Goal: Information Seeking & Learning: Learn about a topic

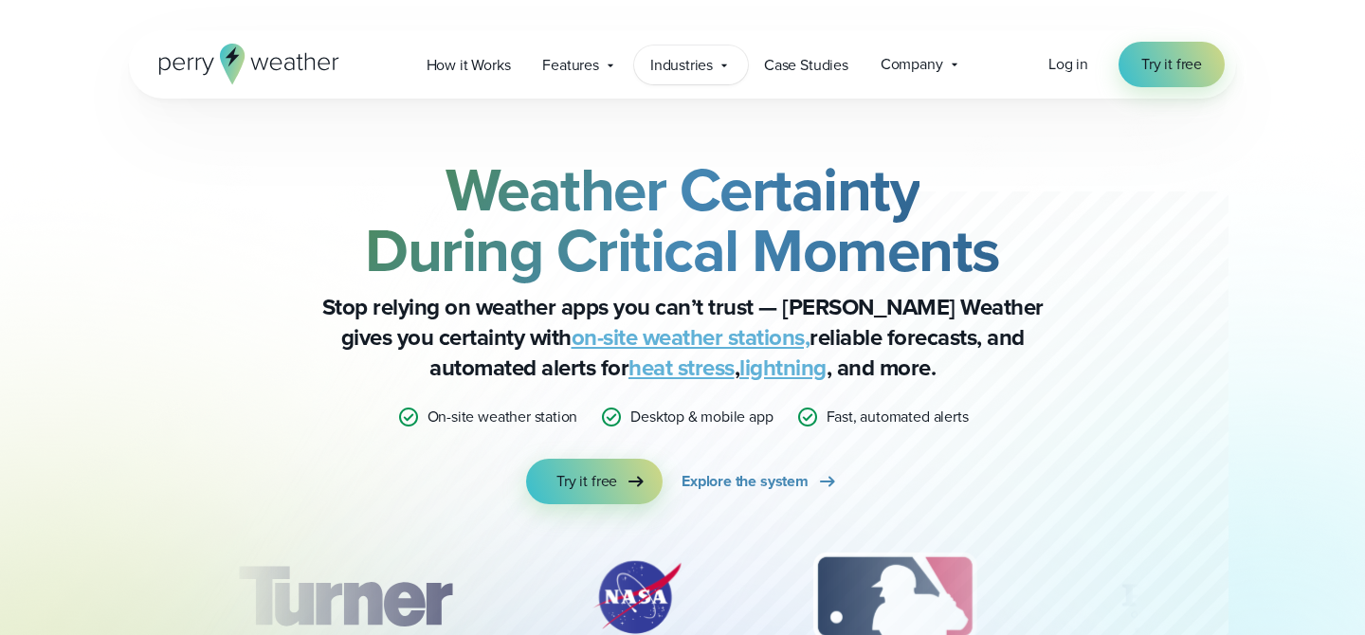
click at [669, 72] on span "Industries" at bounding box center [681, 65] width 63 height 23
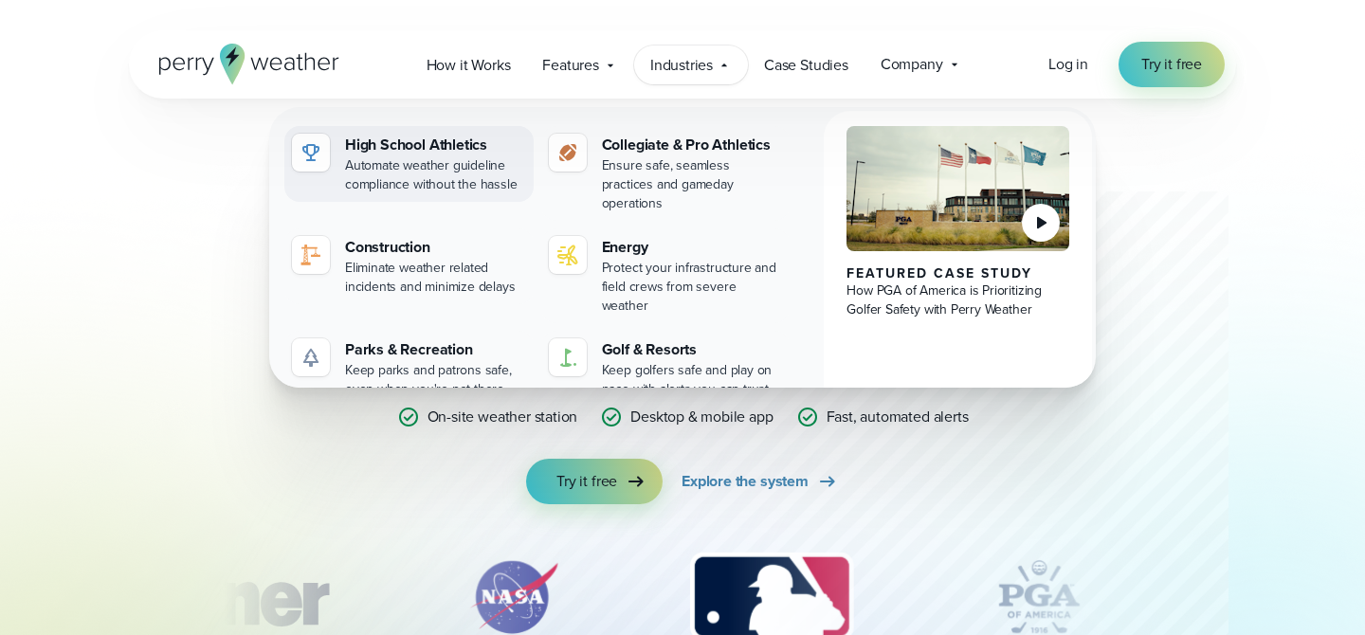
click at [411, 171] on div "Automate weather guideline compliance without the hassle" at bounding box center [435, 175] width 181 height 38
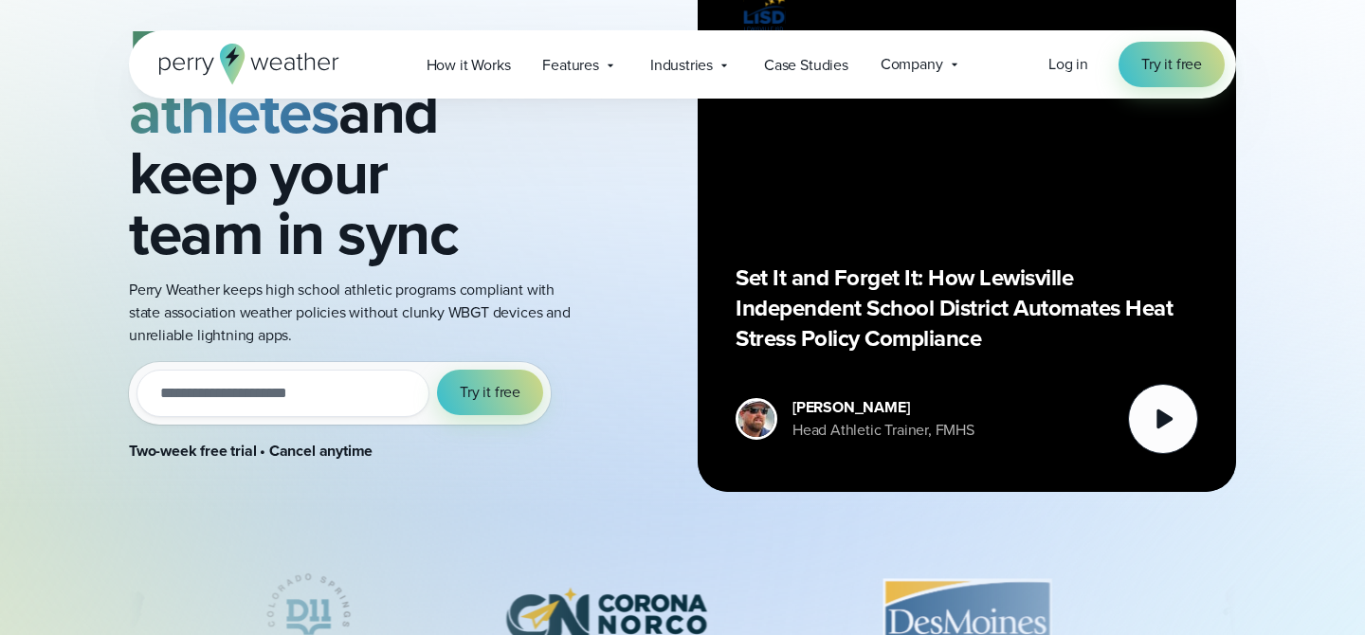
scroll to position [236, 0]
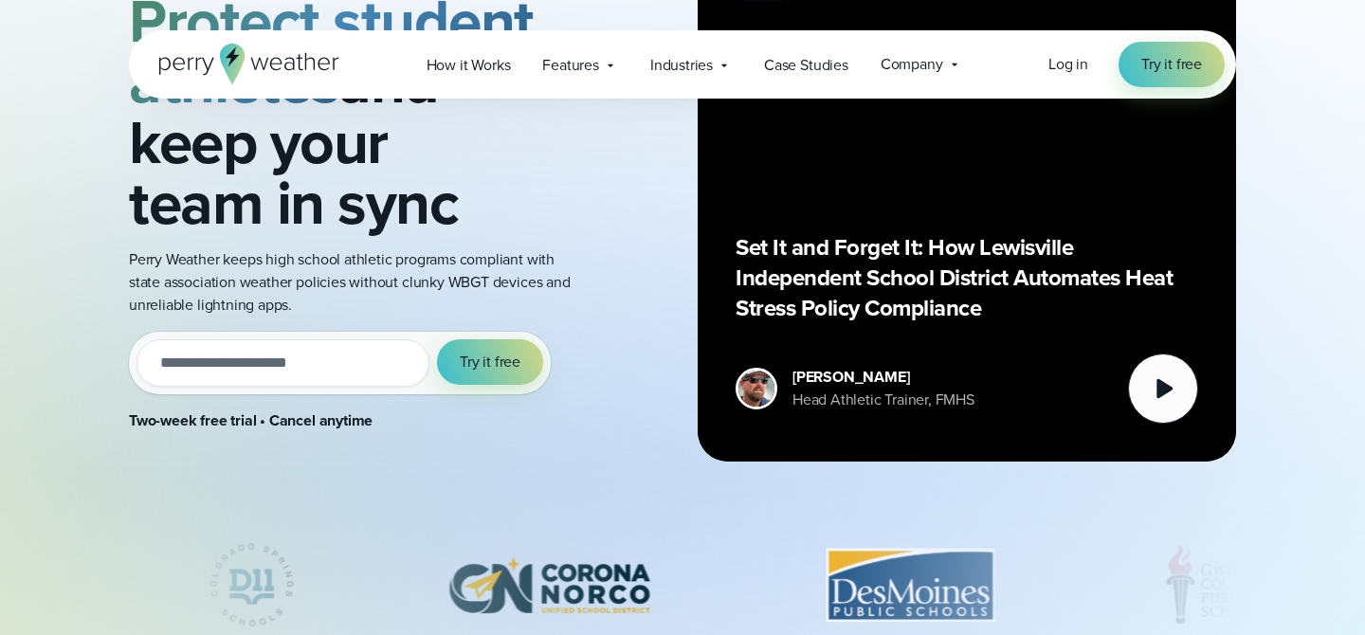
click at [1018, 239] on p "Set It and Forget It: How Lewisville Independent School District Automates Heat…" at bounding box center [967, 277] width 463 height 91
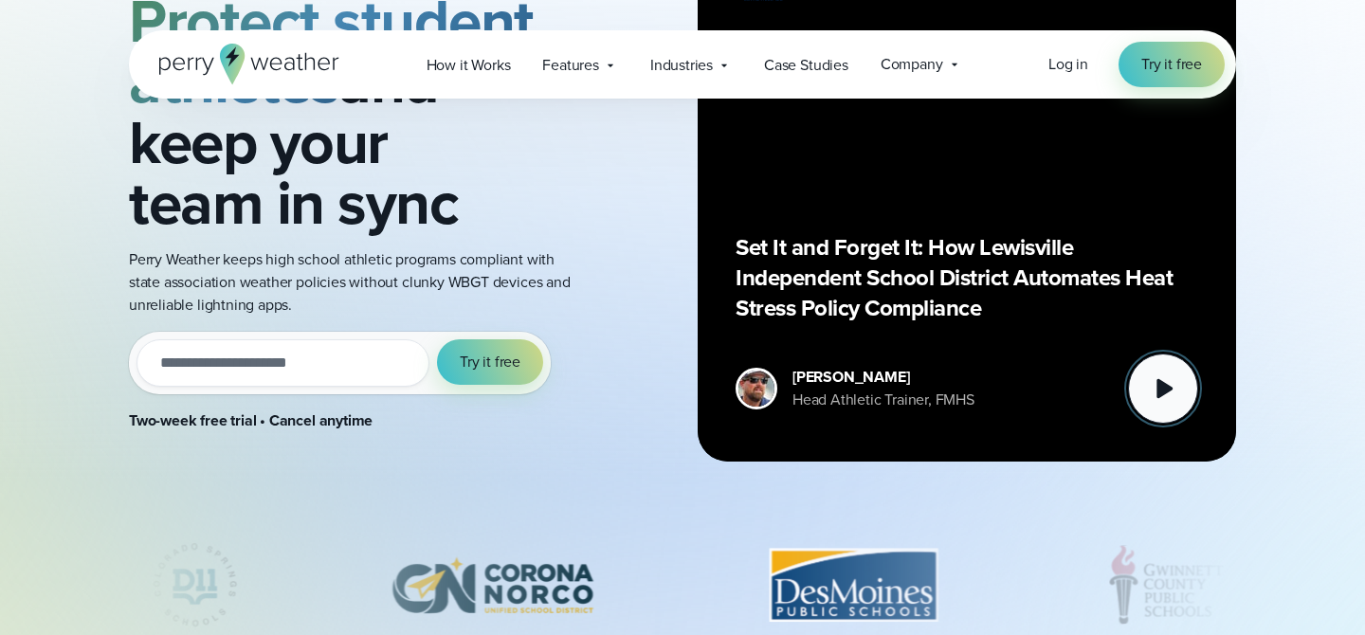
click at [1155, 378] on icon at bounding box center [1163, 389] width 38 height 38
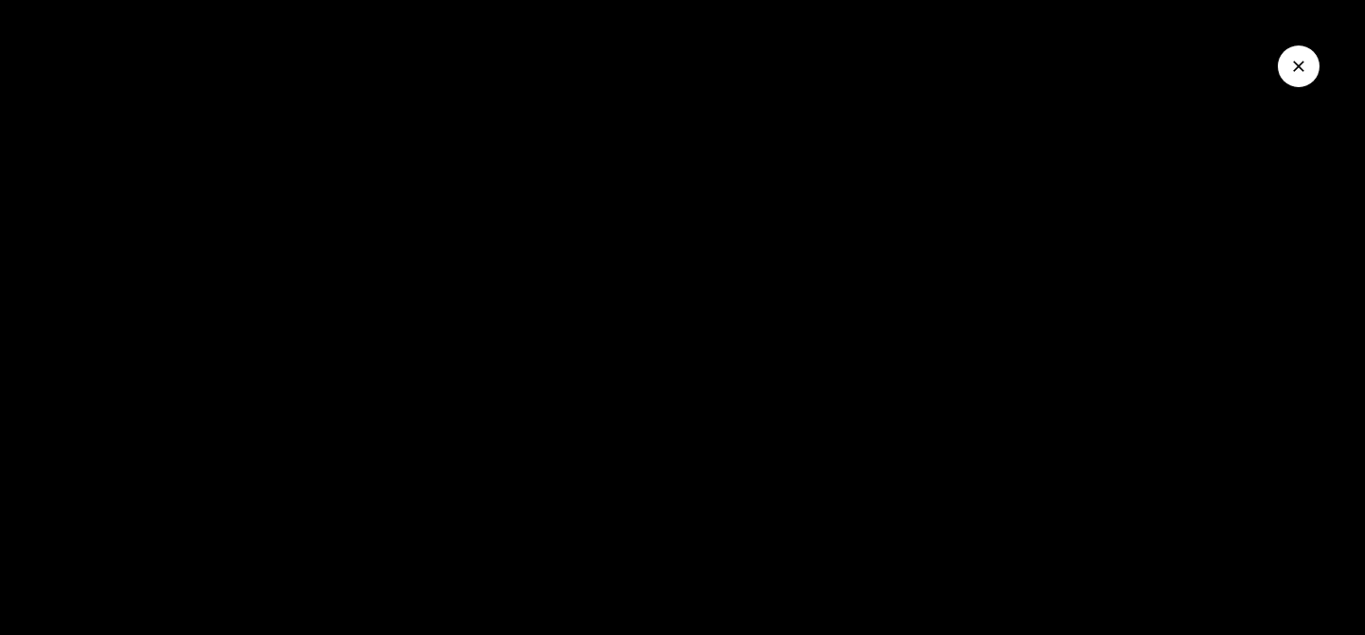
click at [1288, 57] on button "Close Video" at bounding box center [1299, 67] width 42 height 42
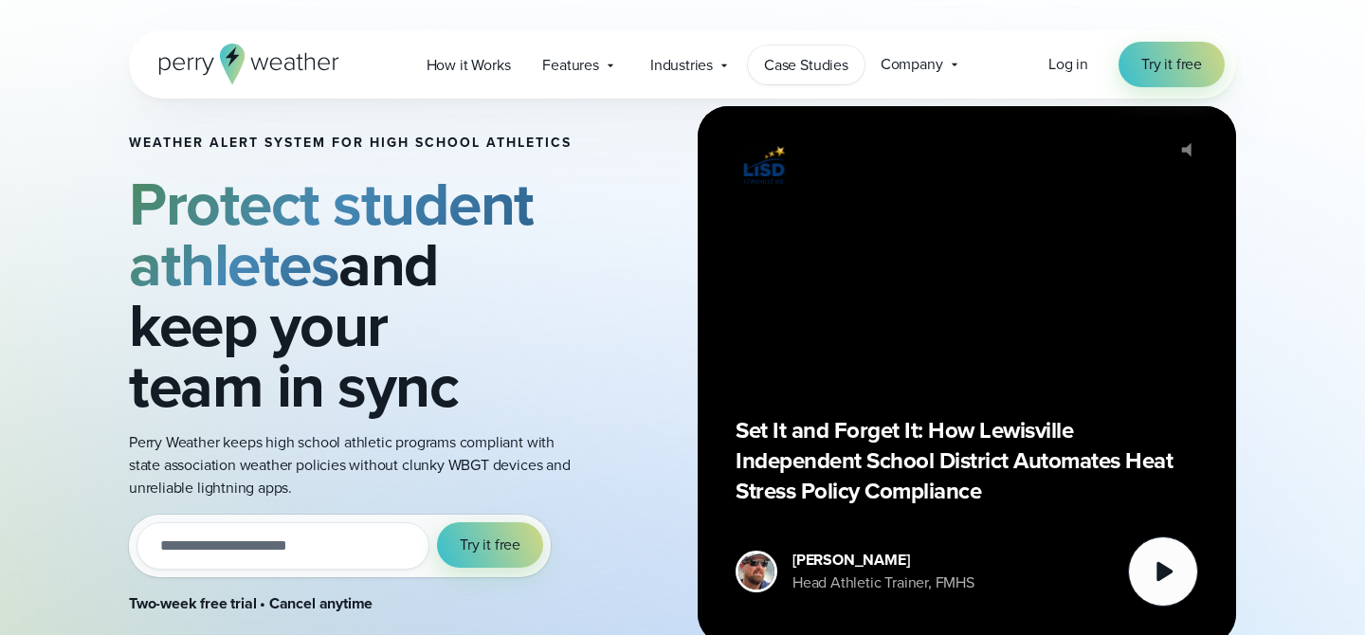
scroll to position [0, 0]
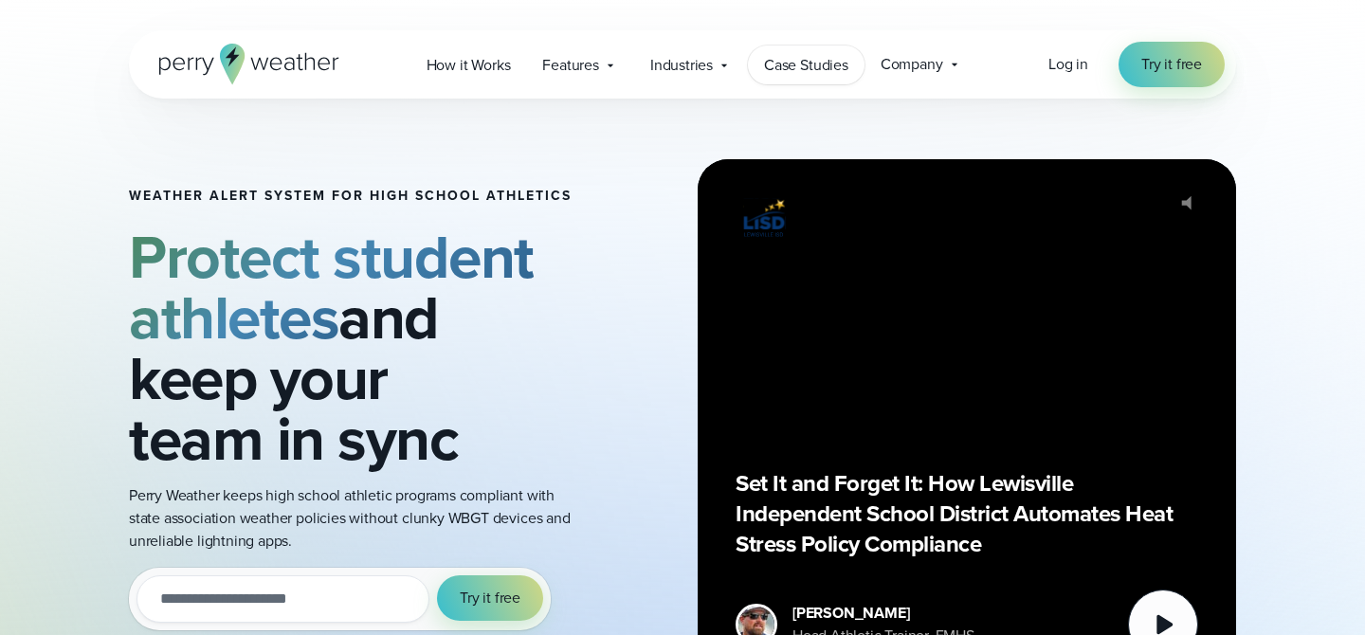
click at [824, 65] on span "Case Studies" at bounding box center [806, 65] width 84 height 23
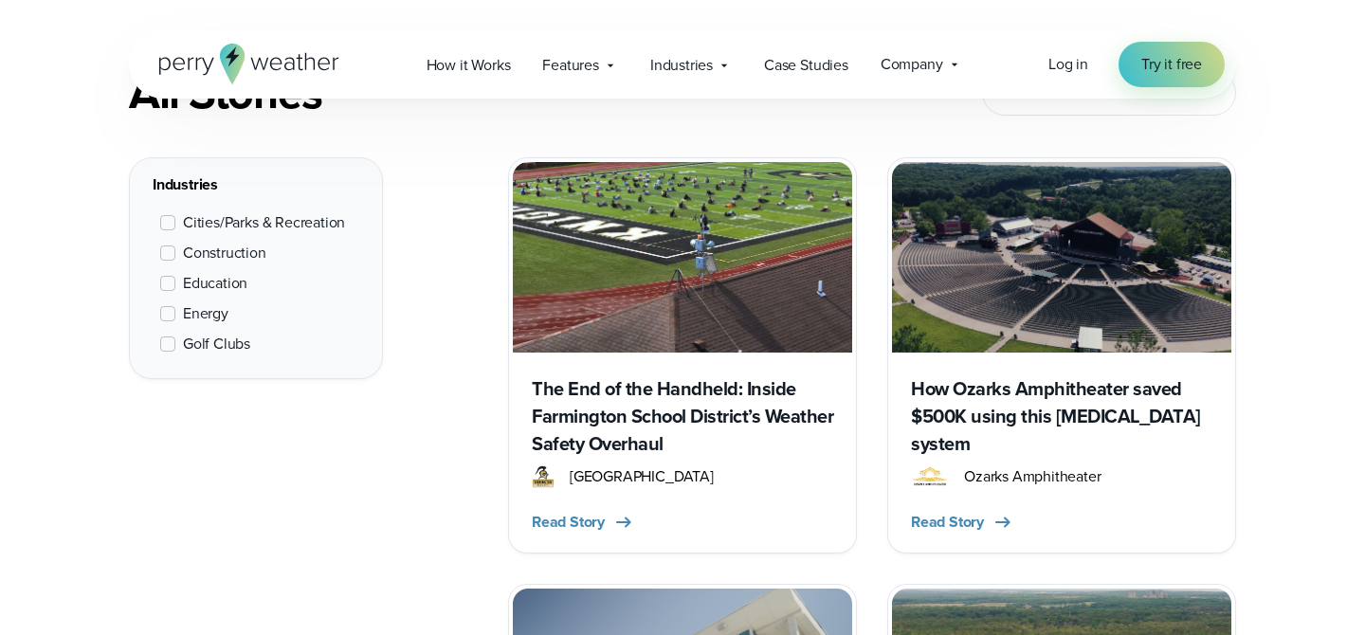
scroll to position [824, 0]
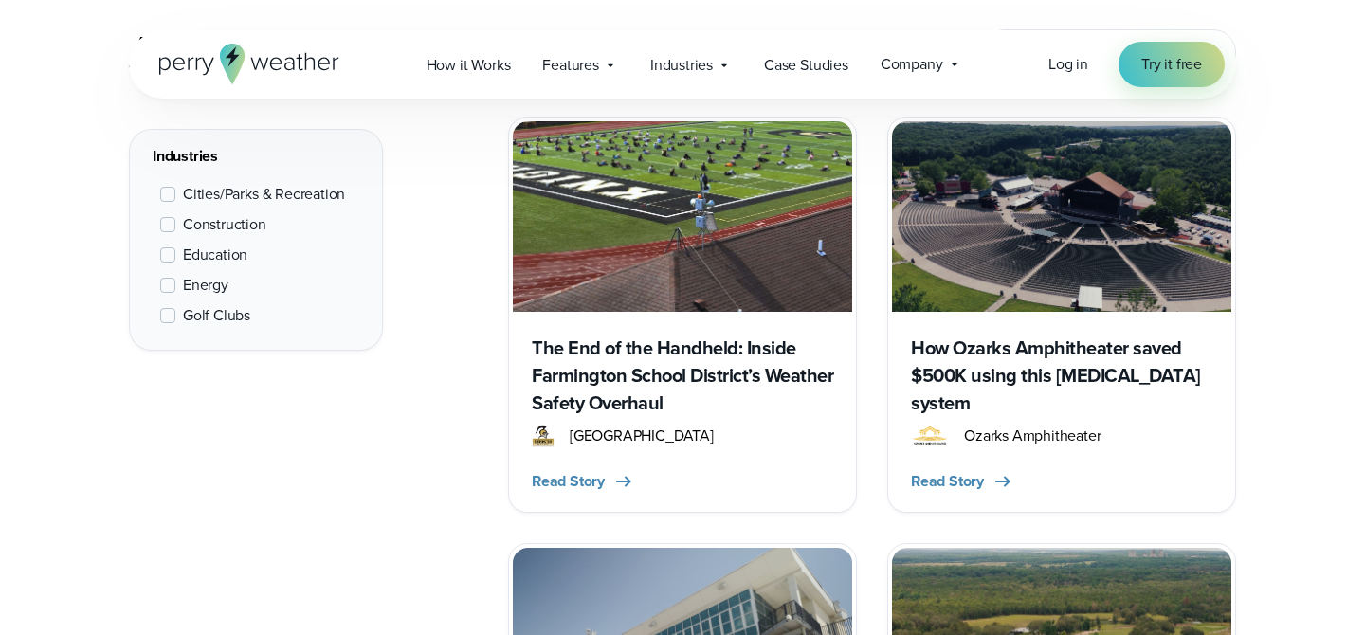
click at [696, 386] on h3 "The End of the Handheld: Inside Farmington School District’s Weather Safety Ove…" at bounding box center [683, 376] width 302 height 82
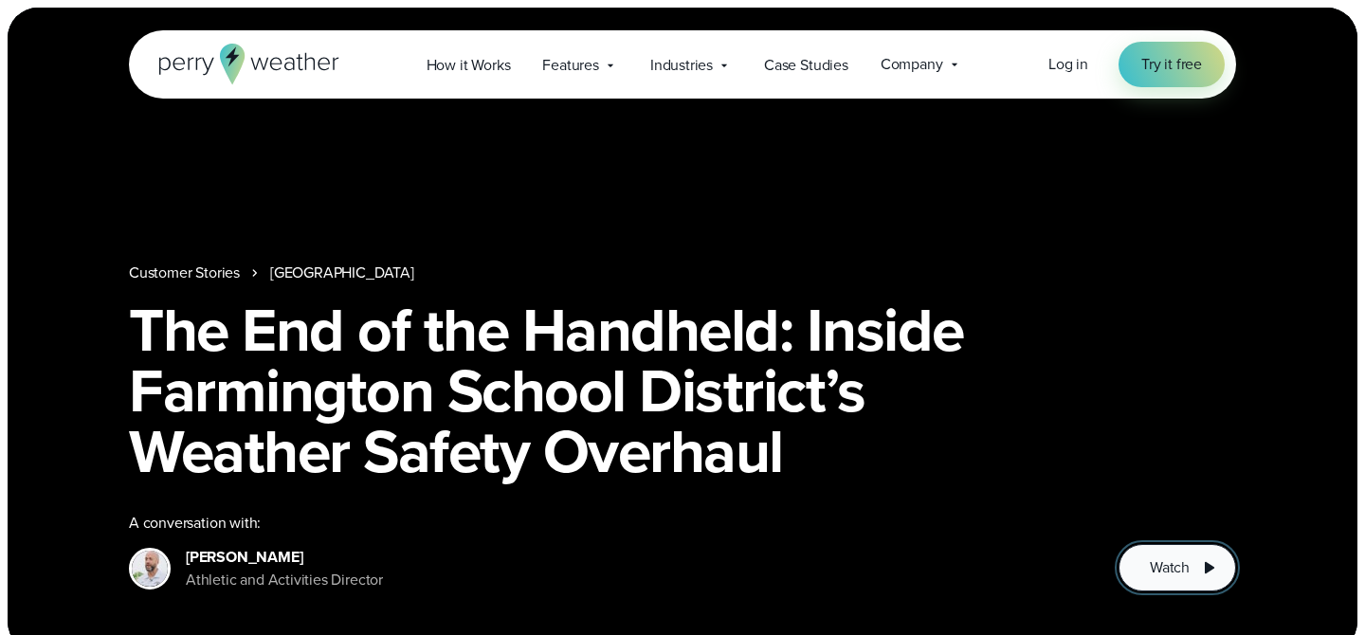
click at [1161, 565] on span "Watch" at bounding box center [1170, 568] width 40 height 23
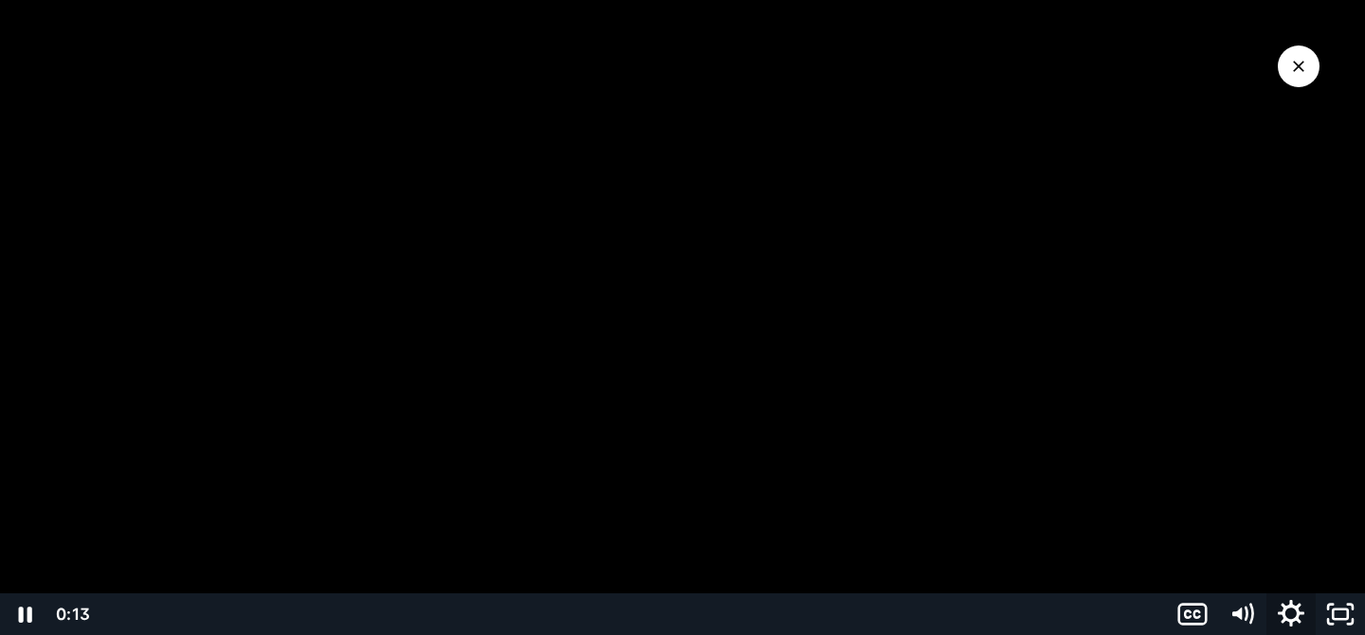
click at [1297, 615] on icon "Show settings menu" at bounding box center [1291, 613] width 27 height 27
click at [1283, 539] on span "Speed" at bounding box center [1261, 531] width 62 height 42
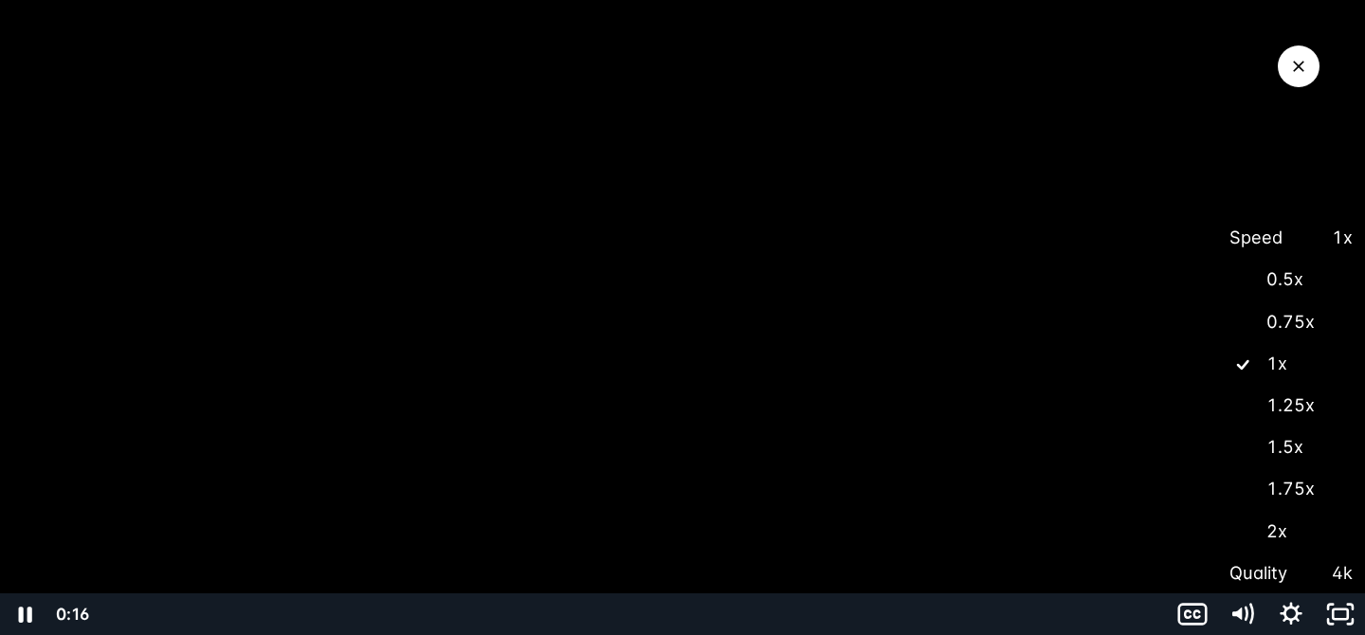
click at [1275, 522] on label "2x" at bounding box center [1291, 532] width 148 height 44
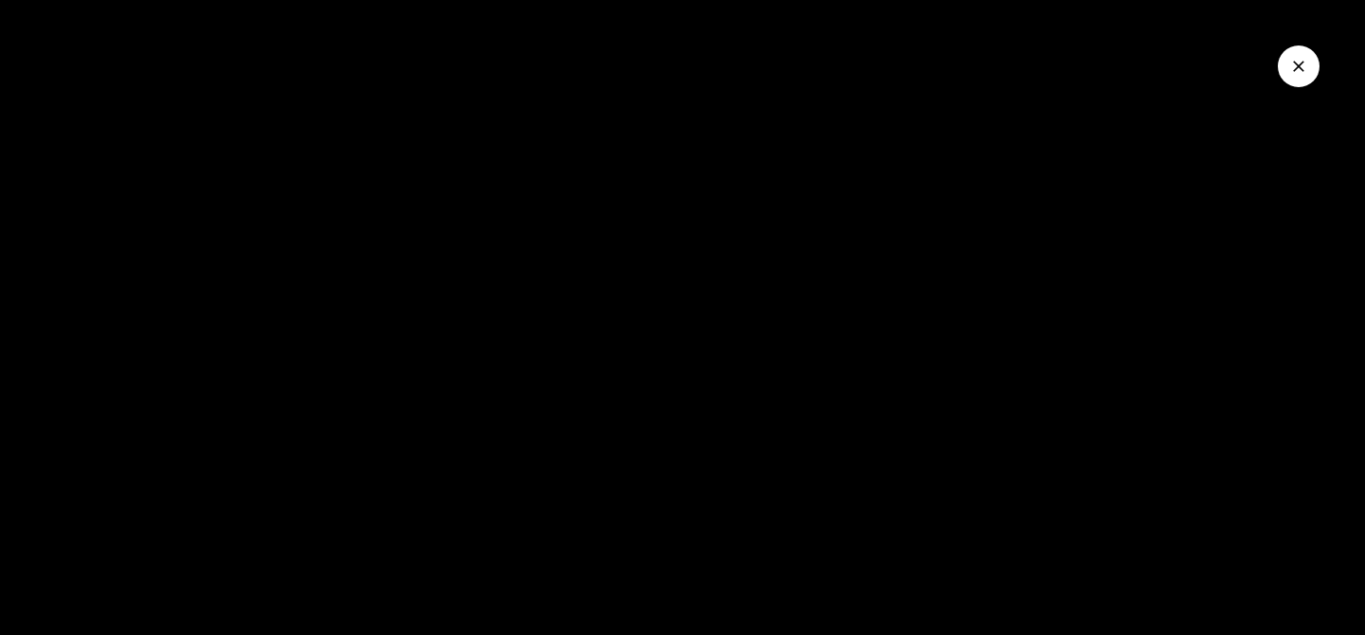
click at [1297, 77] on button "Close Video" at bounding box center [1299, 67] width 42 height 42
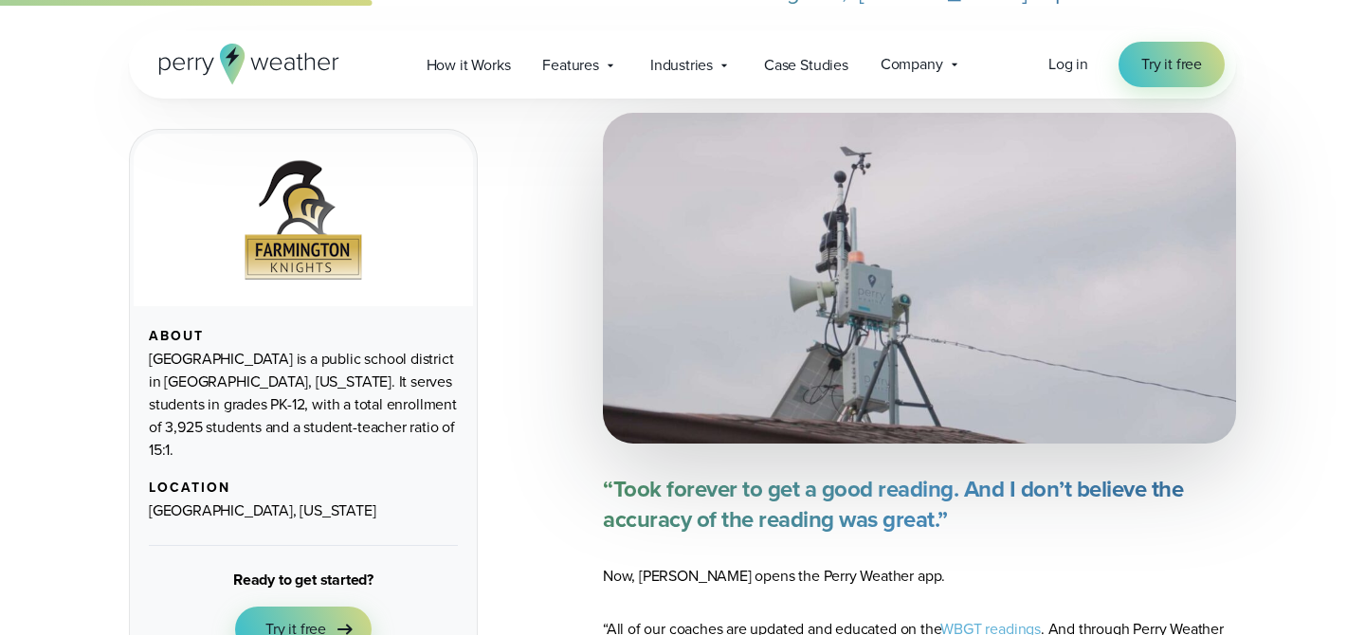
scroll to position [1728, 0]
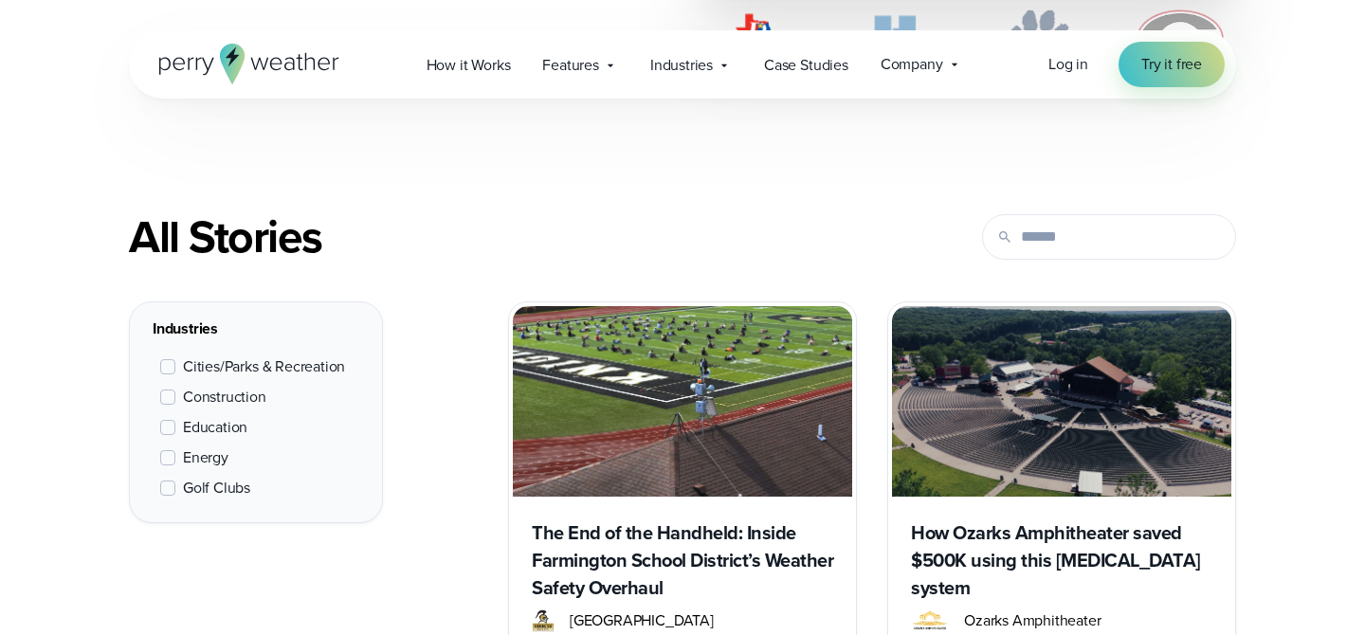
scroll to position [733, 0]
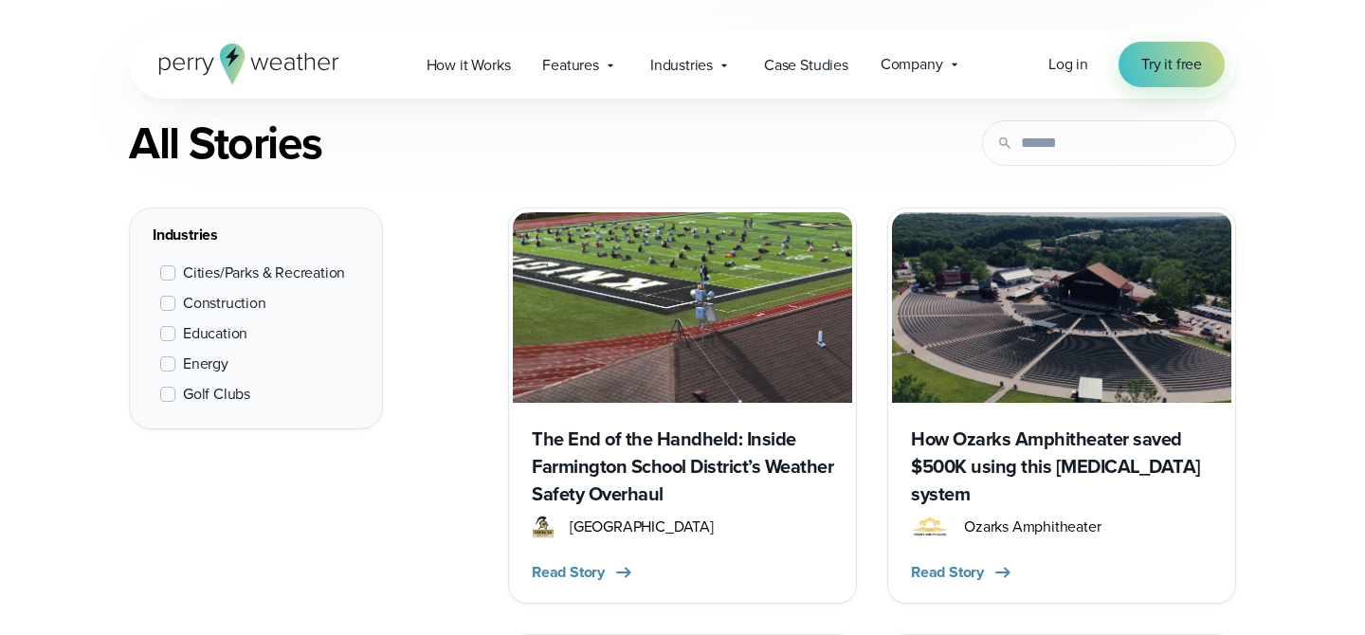
click at [185, 336] on span "Education" at bounding box center [215, 333] width 64 height 23
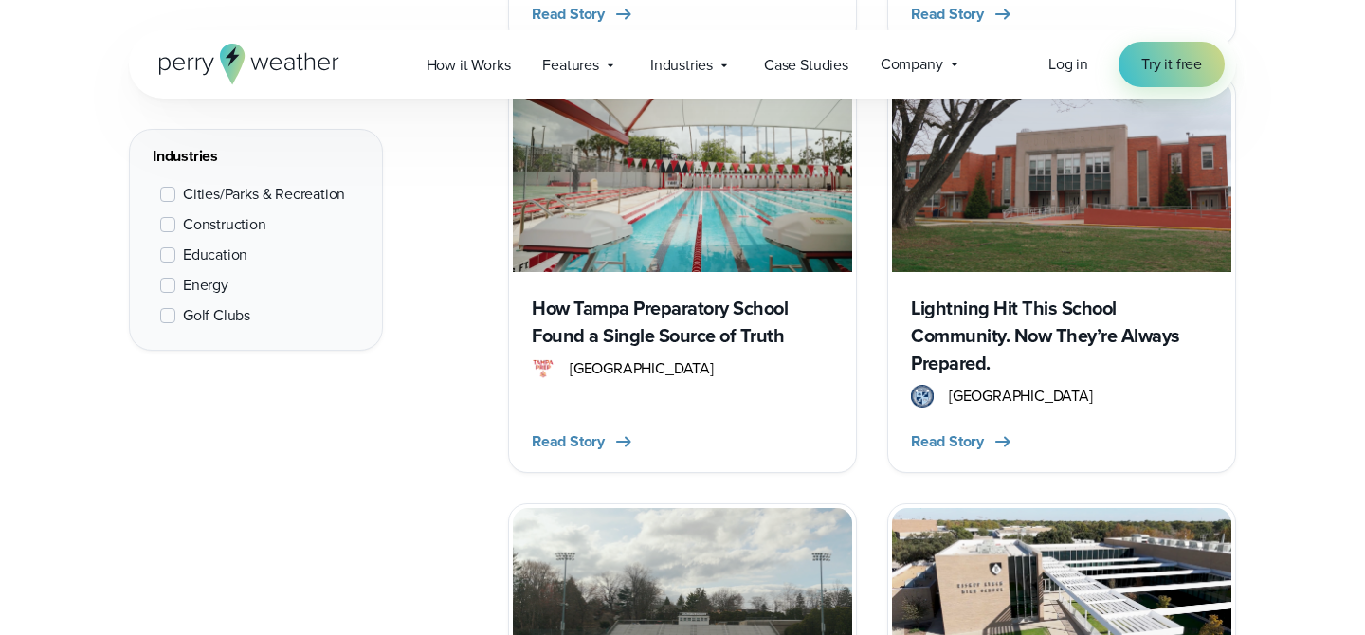
scroll to position [1288, 0]
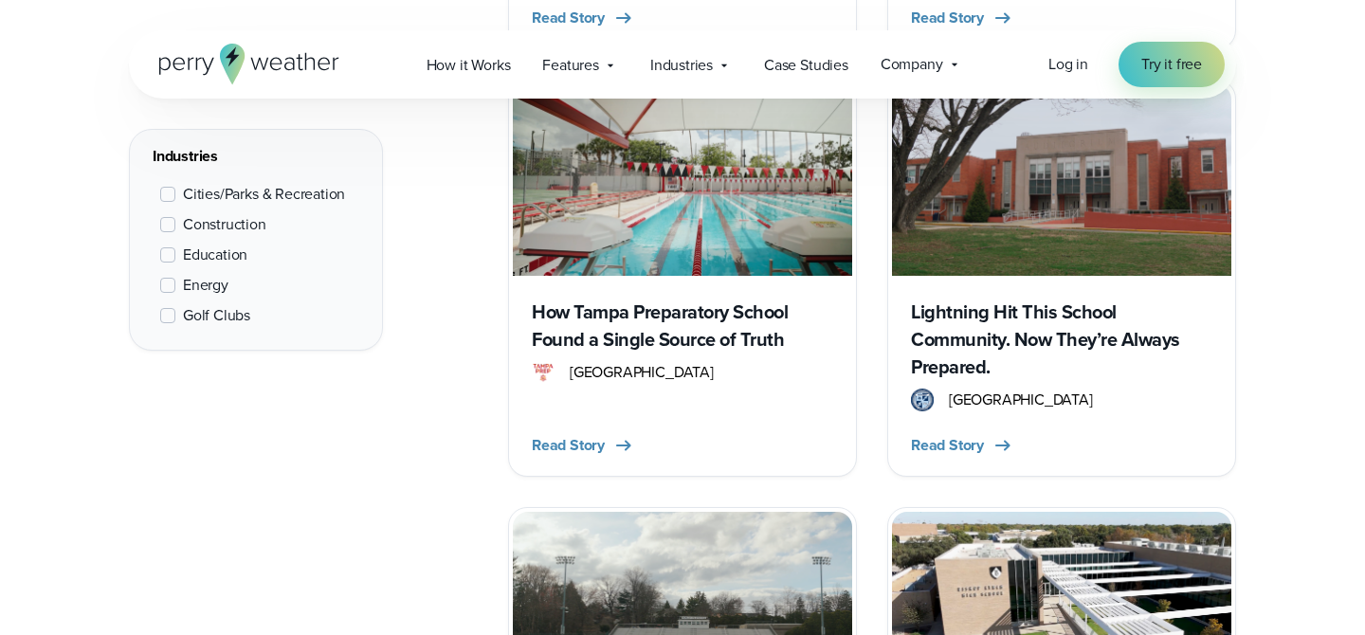
click at [721, 286] on div "How Tampa Preparatory School Found a Single Source of Truth [GEOGRAPHIC_DATA] R…" at bounding box center [682, 374] width 339 height 196
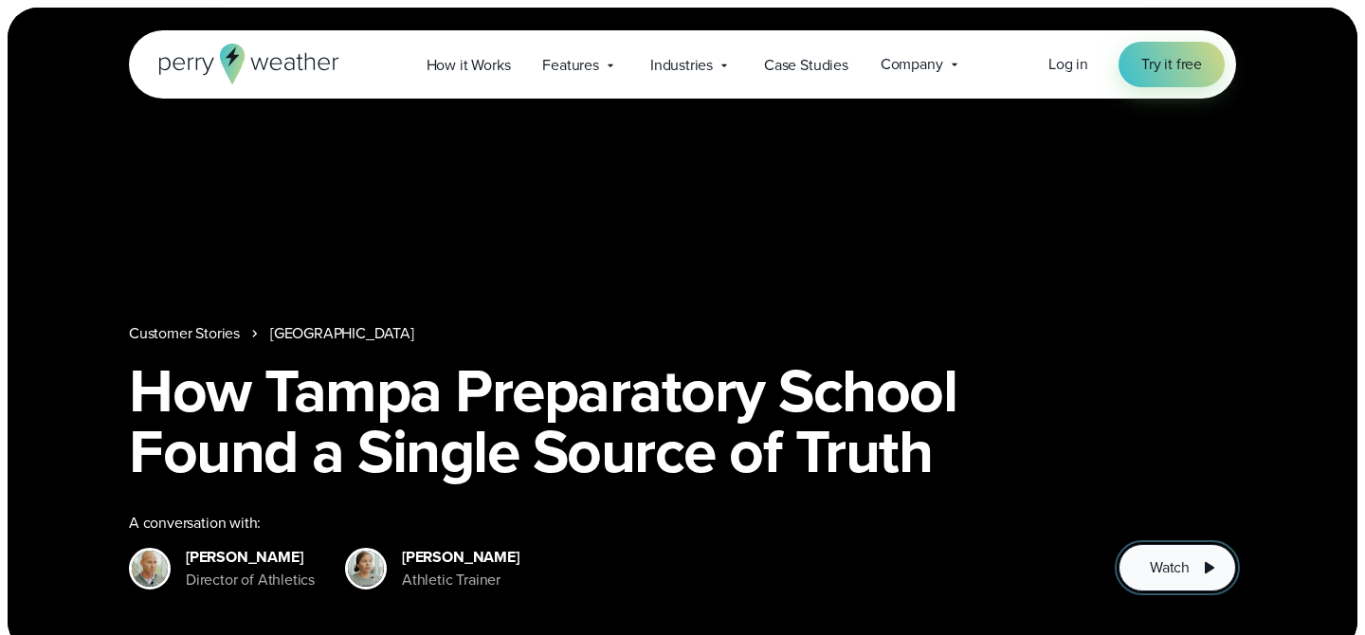
click at [1184, 561] on span "Watch" at bounding box center [1170, 568] width 40 height 23
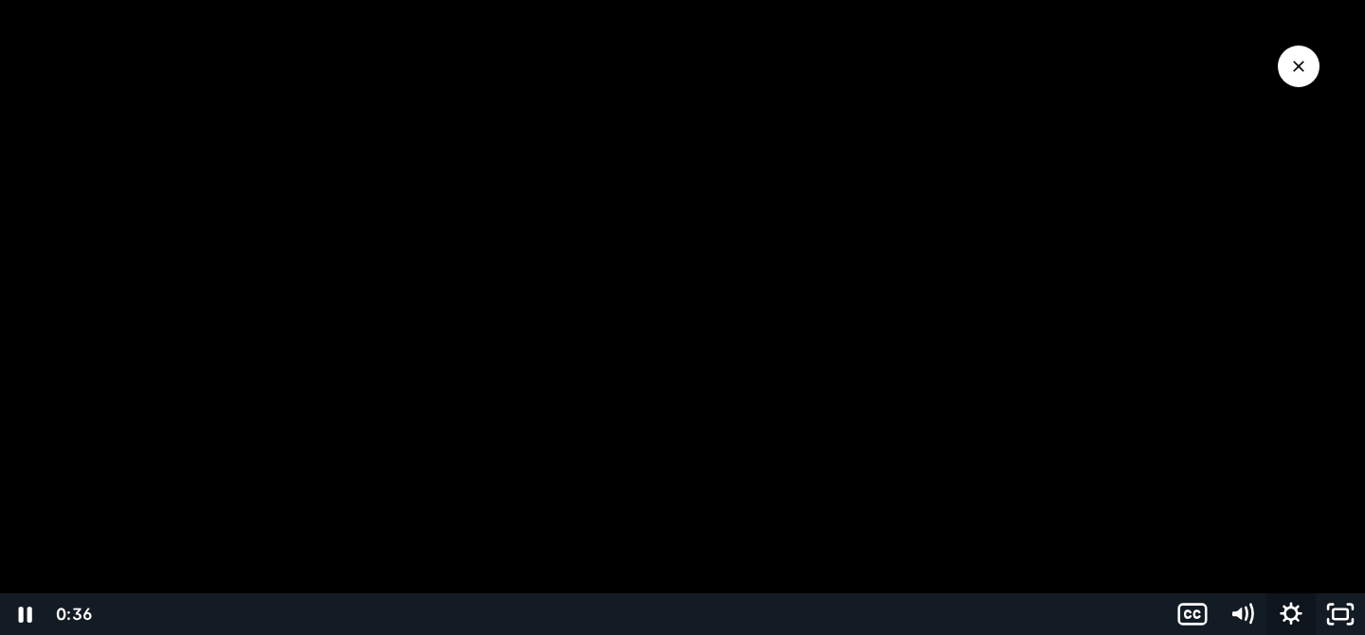
click at [1295, 618] on icon "Show settings menu" at bounding box center [1291, 614] width 22 height 22
click at [1305, 531] on span "1x" at bounding box center [1310, 531] width 86 height 42
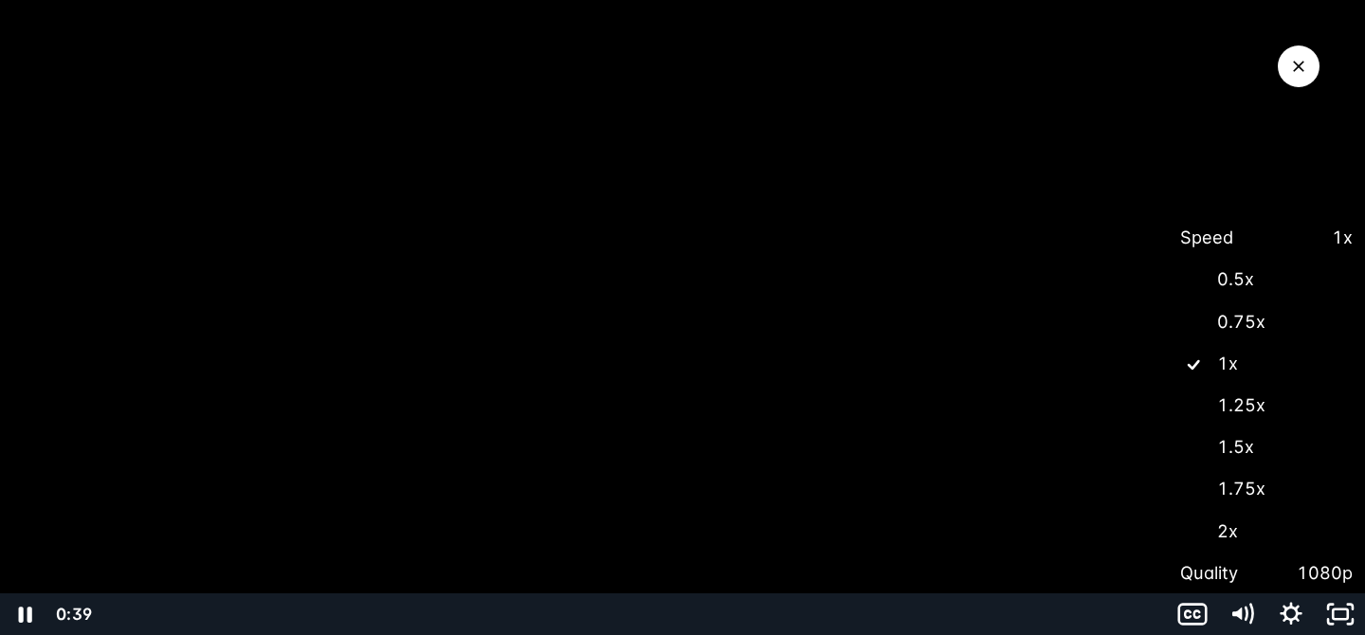
click at [1220, 526] on label "2x" at bounding box center [1266, 532] width 197 height 44
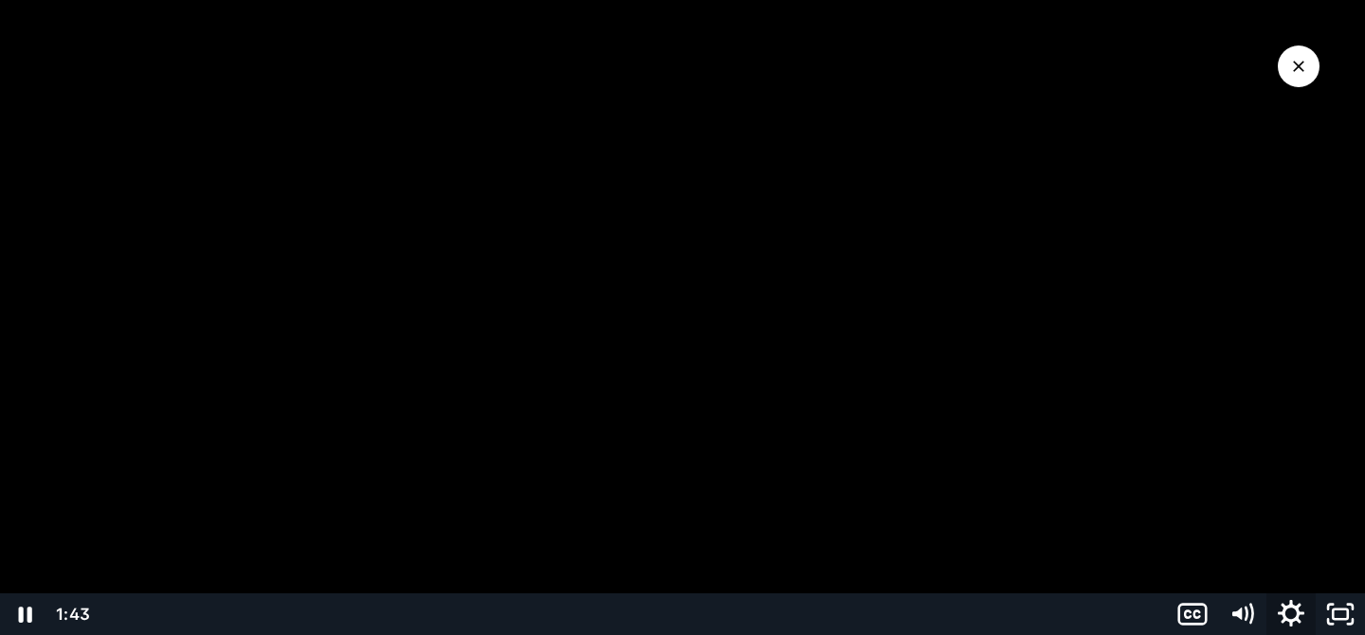
click at [1298, 616] on icon "Show settings menu" at bounding box center [1291, 615] width 59 height 50
click at [1290, 524] on span "2x" at bounding box center [1310, 531] width 86 height 42
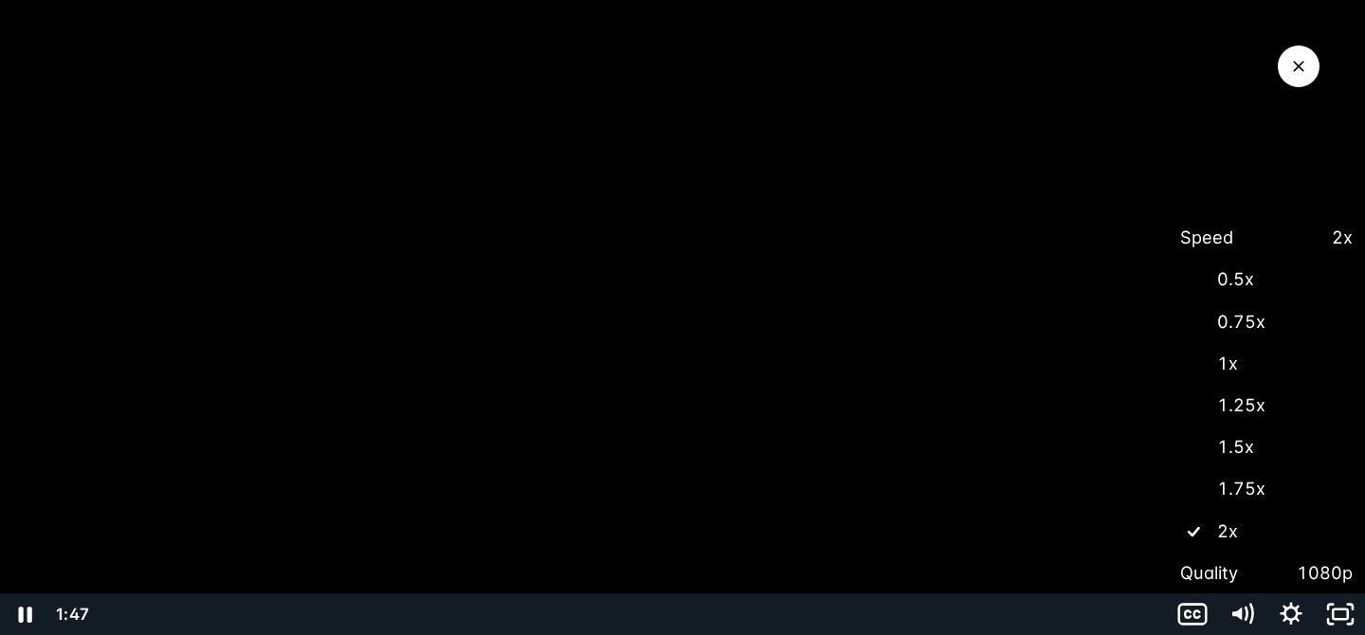
click at [1265, 369] on label "1x" at bounding box center [1266, 364] width 197 height 44
